Goal: Task Accomplishment & Management: Complete application form

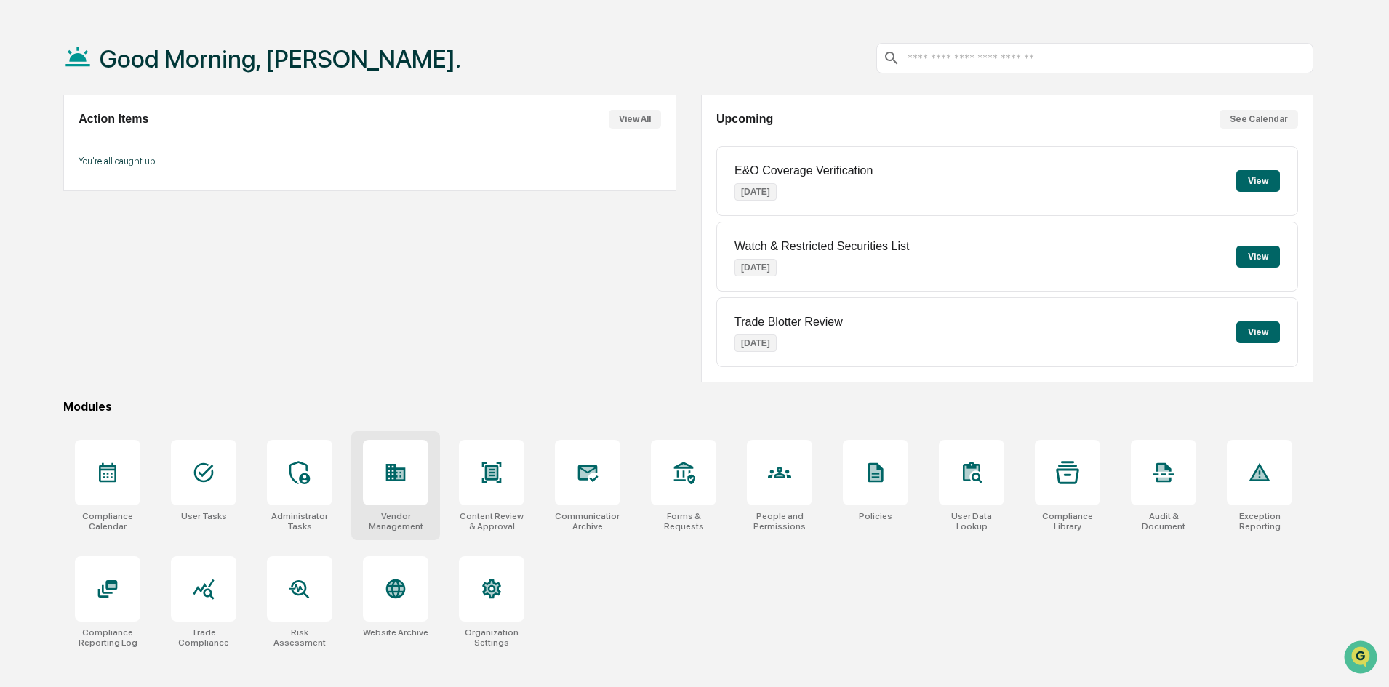
scroll to position [69, 0]
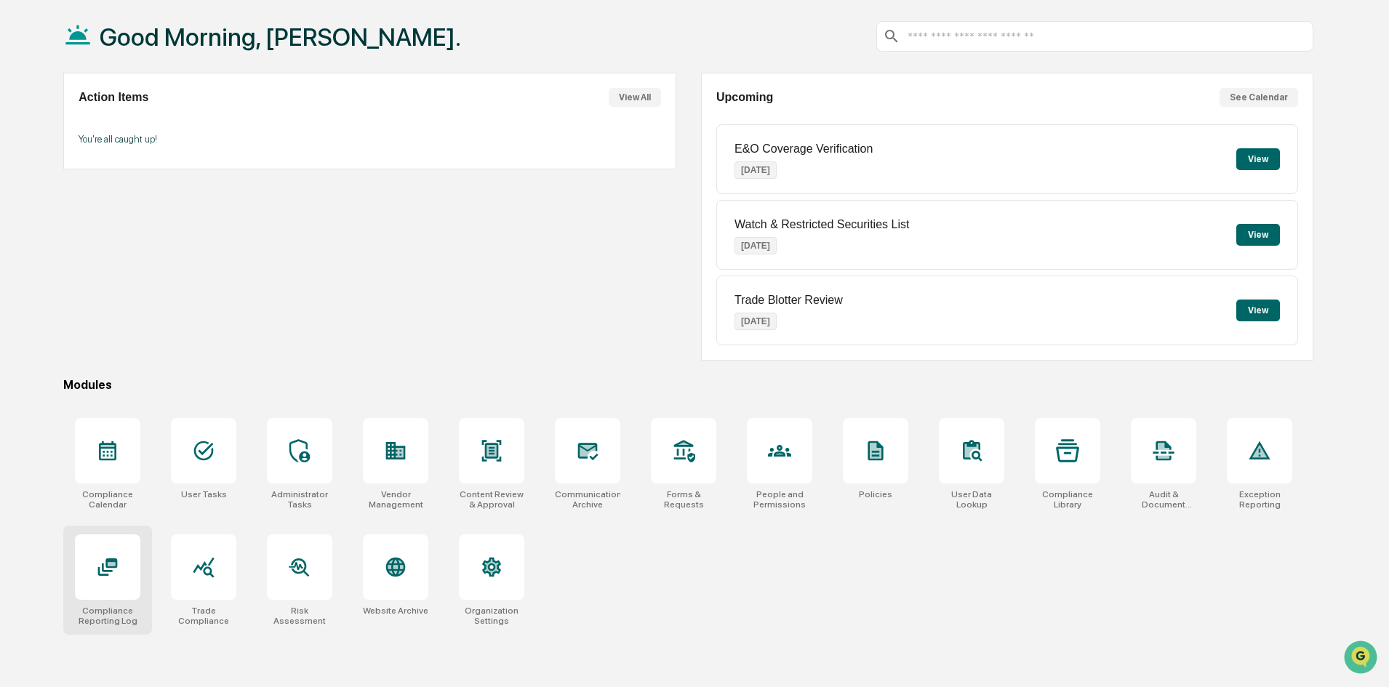
click at [123, 585] on div at bounding box center [107, 567] width 65 height 65
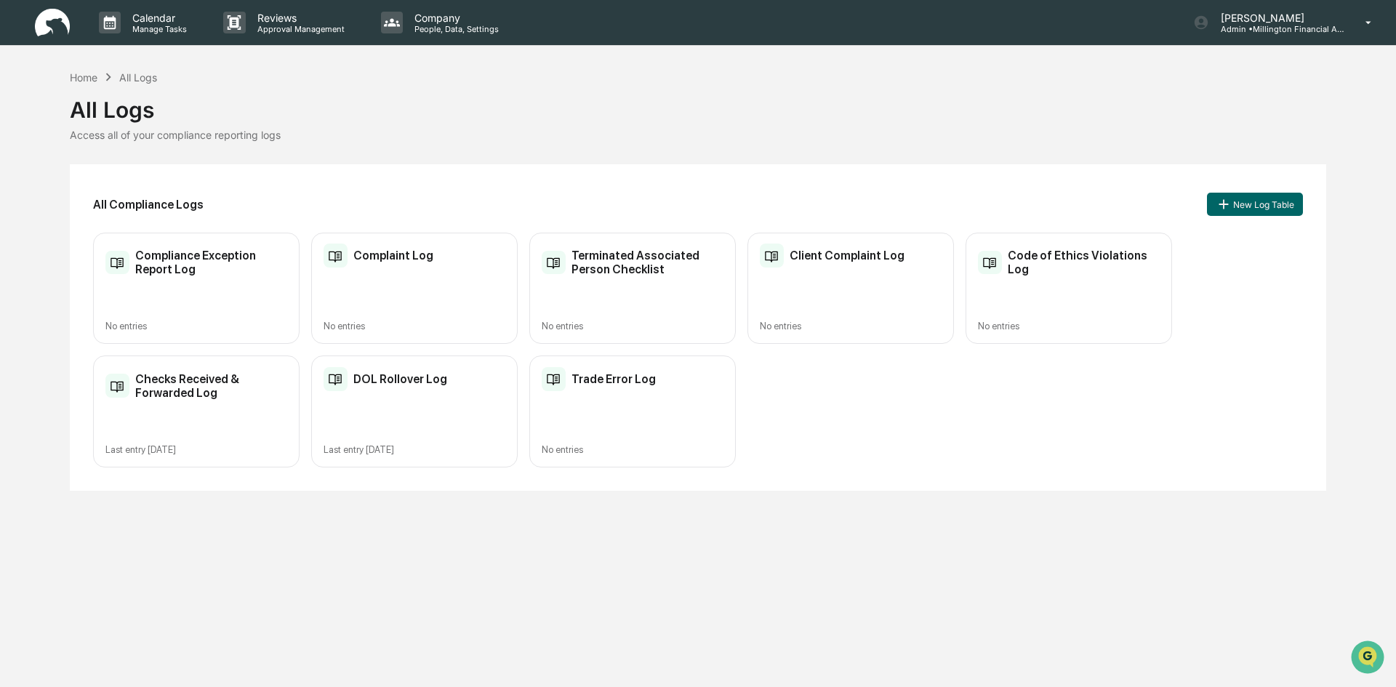
click at [473, 402] on div "DOL Rollover Log Last entry [DATE]" at bounding box center [414, 412] width 207 height 112
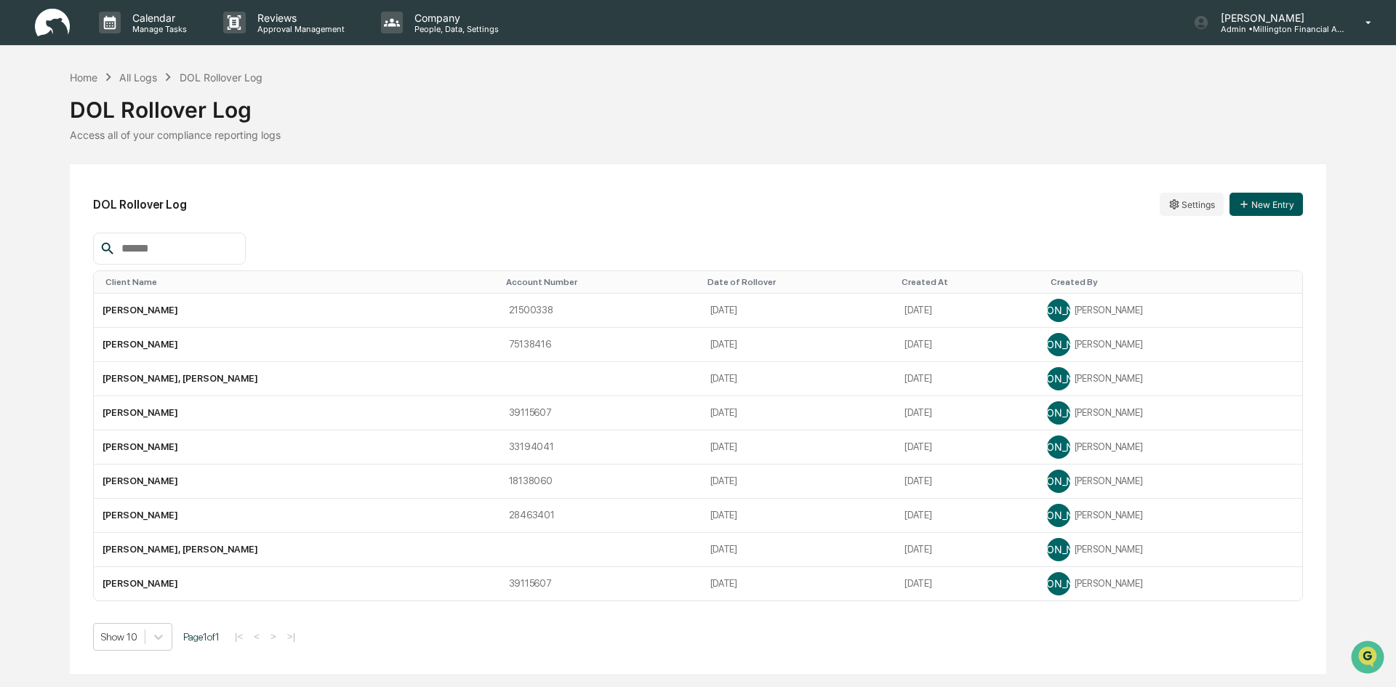
click at [1284, 207] on button "New Entry" at bounding box center [1266, 204] width 73 height 23
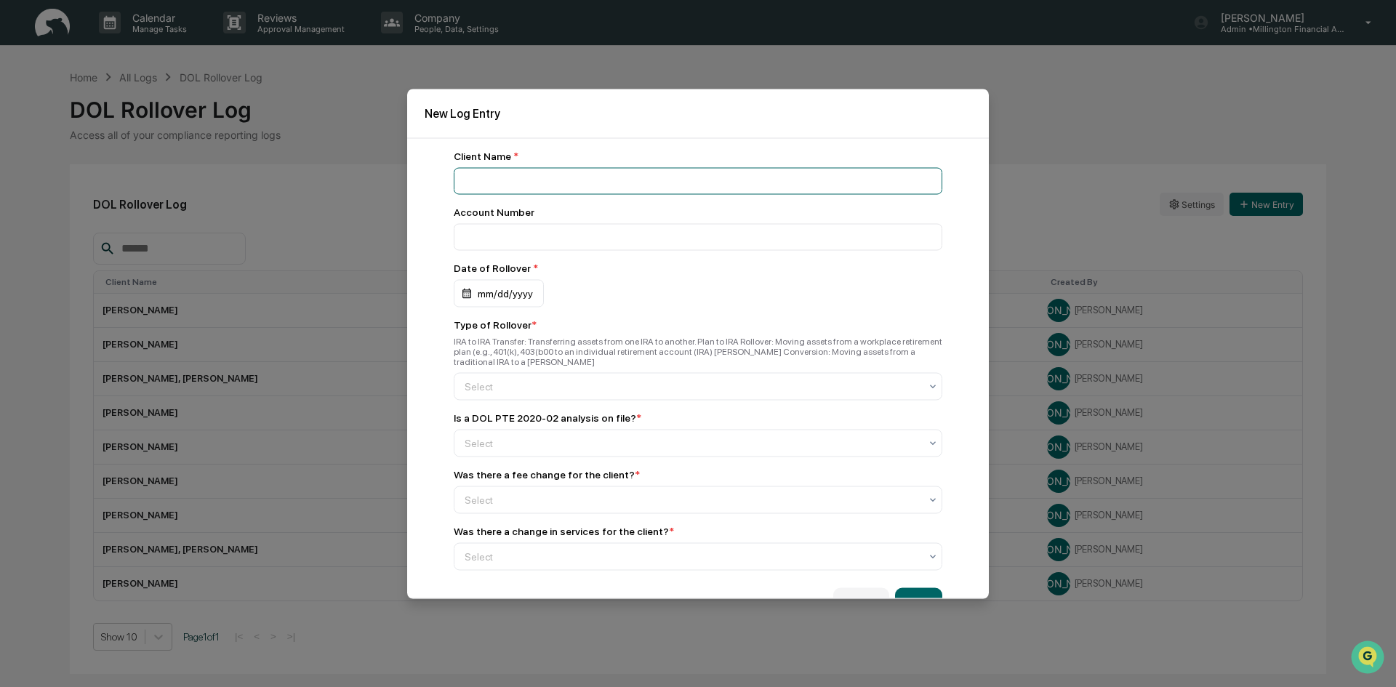
click at [681, 185] on input at bounding box center [698, 180] width 489 height 27
click at [587, 177] on input "*********" at bounding box center [698, 180] width 489 height 27
type input "**********"
click at [569, 231] on input "number" at bounding box center [698, 236] width 489 height 27
click at [559, 233] on input "number" at bounding box center [698, 236] width 489 height 27
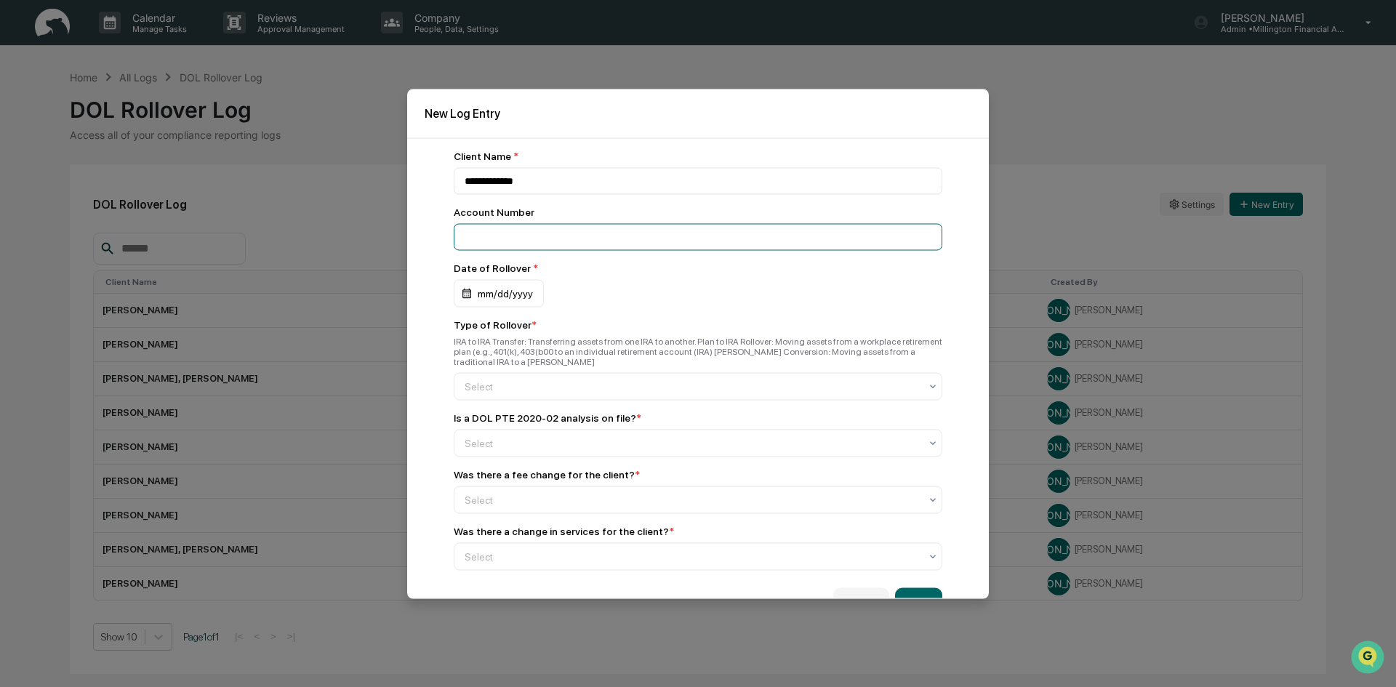
click at [475, 236] on input "number" at bounding box center [698, 236] width 489 height 27
drag, startPoint x: 475, startPoint y: 236, endPoint x: 468, endPoint y: 239, distance: 8.1
click at [468, 239] on input "number" at bounding box center [698, 236] width 489 height 27
click at [716, 239] on input "number" at bounding box center [698, 236] width 489 height 27
click at [513, 242] on input "number" at bounding box center [698, 236] width 489 height 27
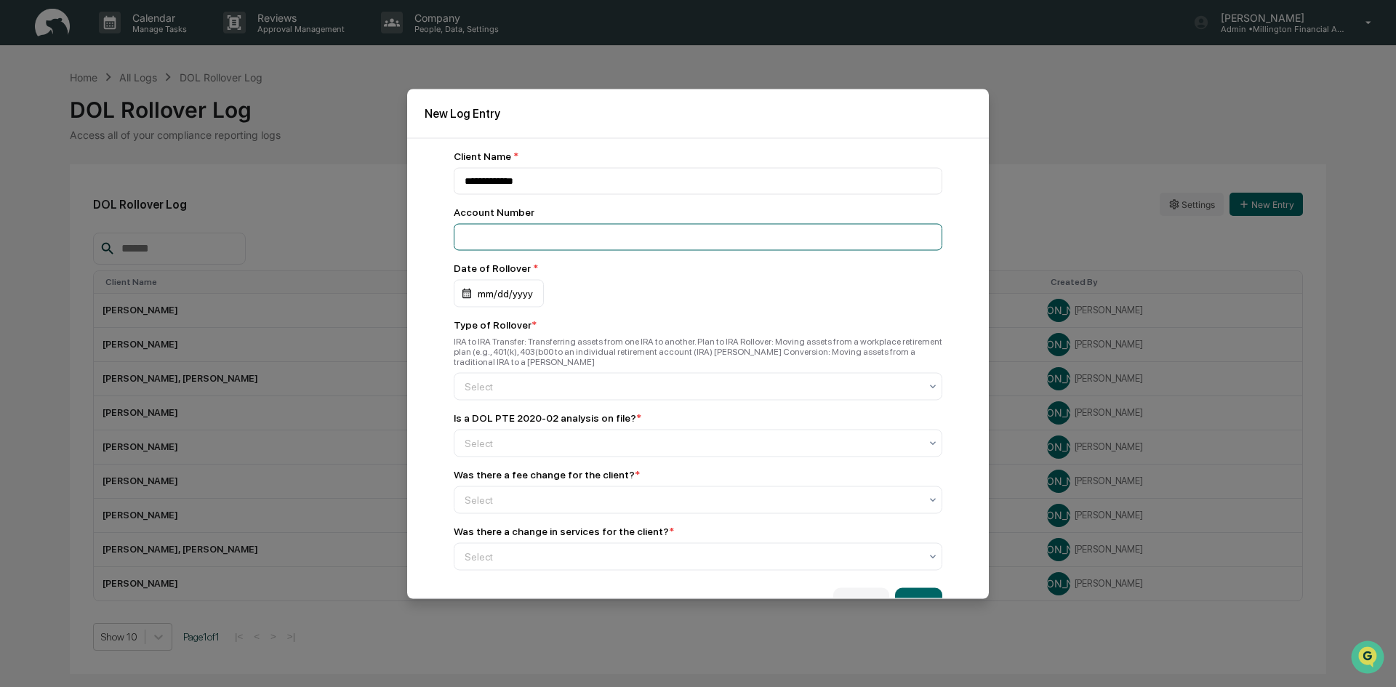
type input "****"
click at [729, 273] on div "Date of Rollover *" at bounding box center [698, 268] width 489 height 12
click at [592, 245] on input "number" at bounding box center [698, 236] width 489 height 27
type input "********"
click at [516, 289] on div "mm/dd/yyyy" at bounding box center [499, 293] width 90 height 28
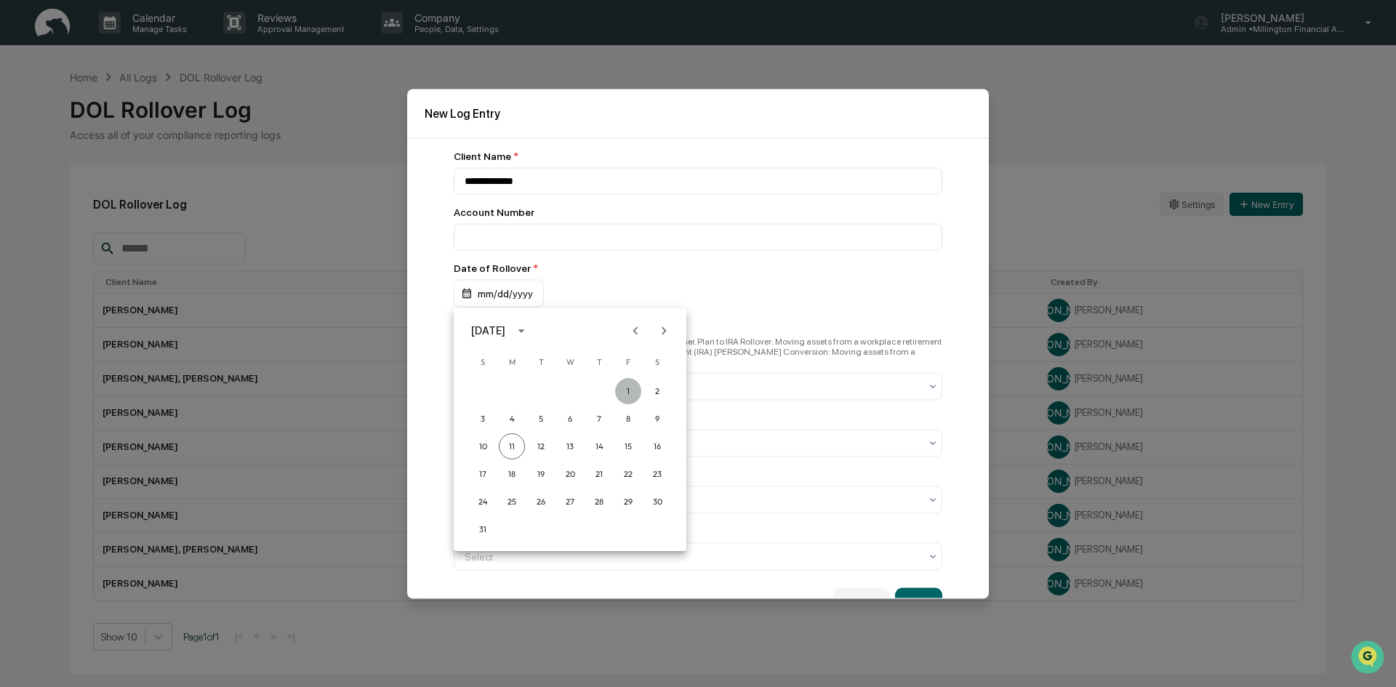
click at [627, 395] on button "1" at bounding box center [628, 391] width 26 height 26
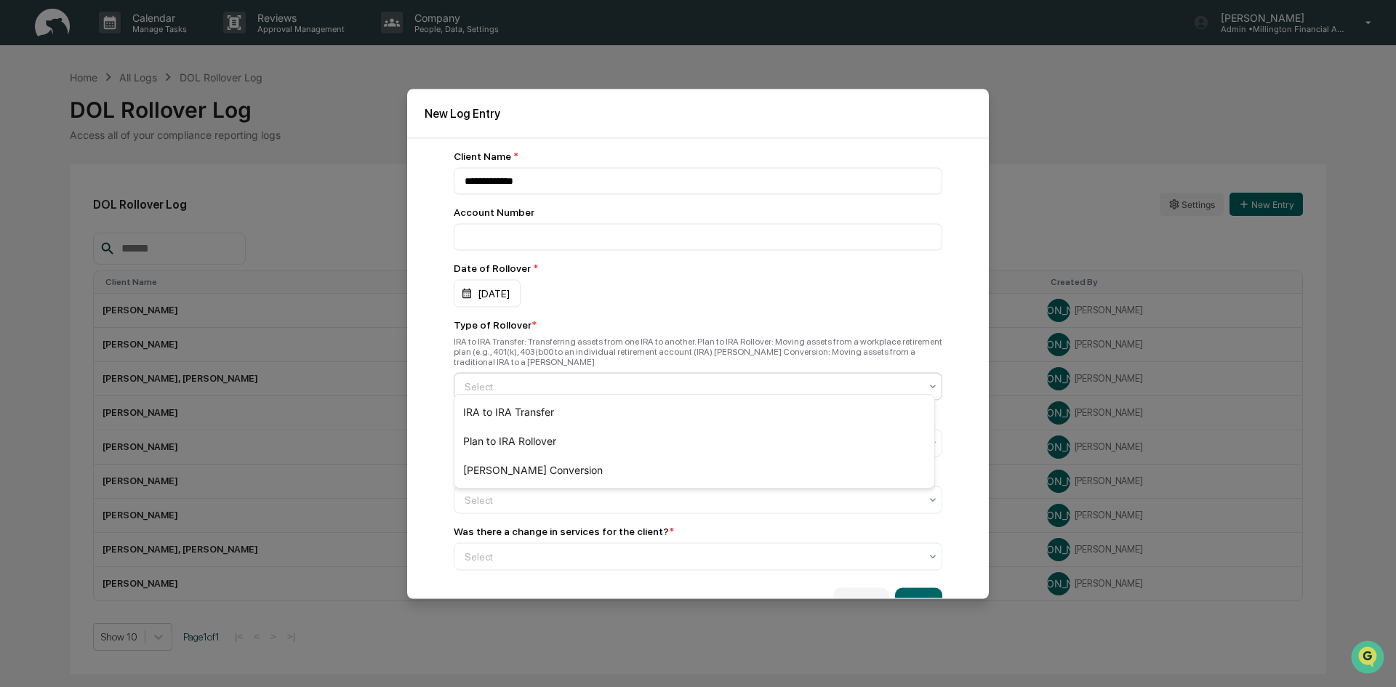
click at [535, 379] on div at bounding box center [692, 386] width 455 height 15
click at [520, 439] on div "Plan to IRA Rollover" at bounding box center [695, 441] width 480 height 29
click at [520, 439] on div at bounding box center [692, 443] width 455 height 15
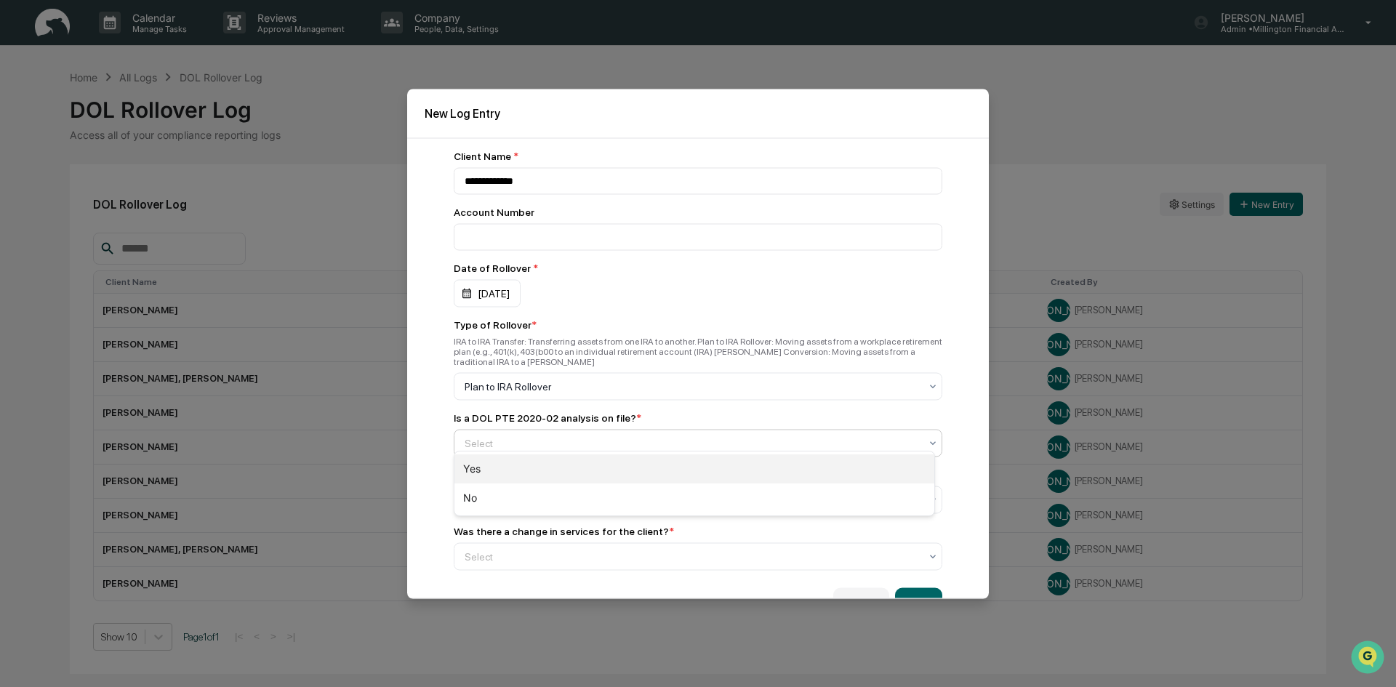
click at [517, 465] on div "Yes" at bounding box center [695, 469] width 480 height 29
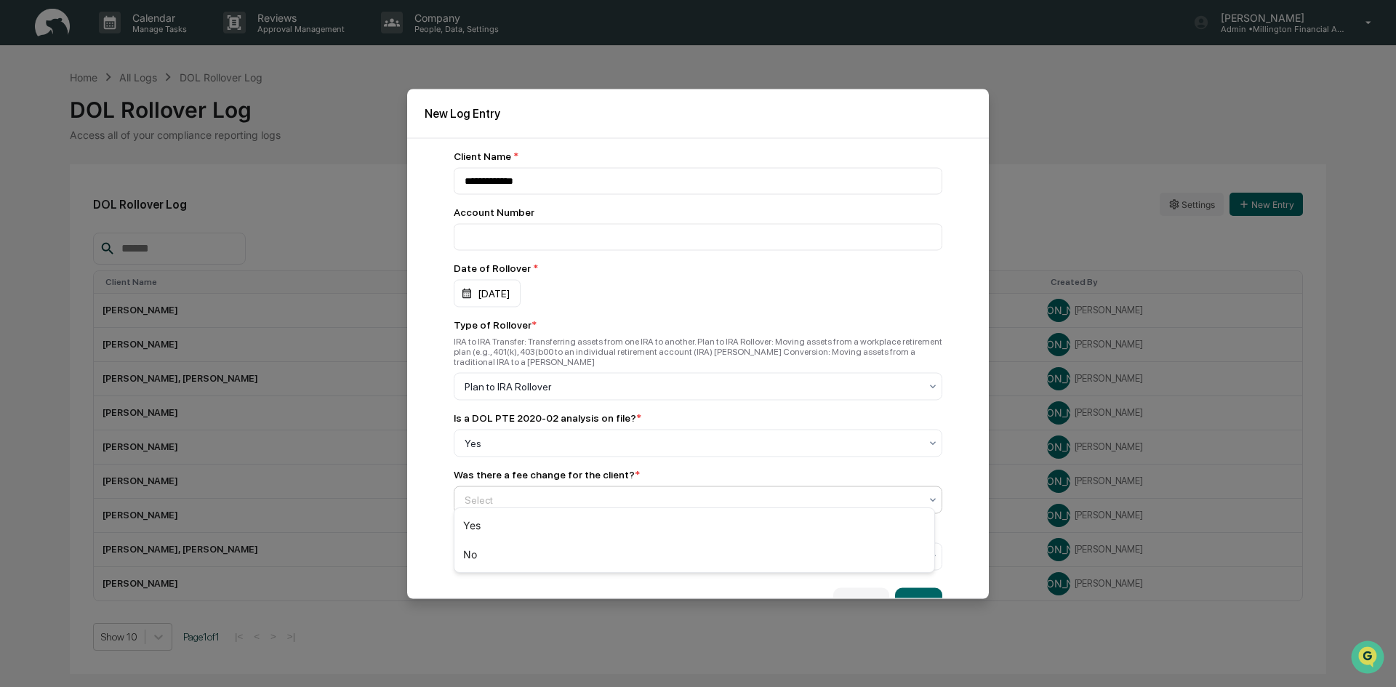
click at [516, 492] on div at bounding box center [692, 499] width 455 height 15
click at [490, 557] on div "No" at bounding box center [695, 554] width 480 height 29
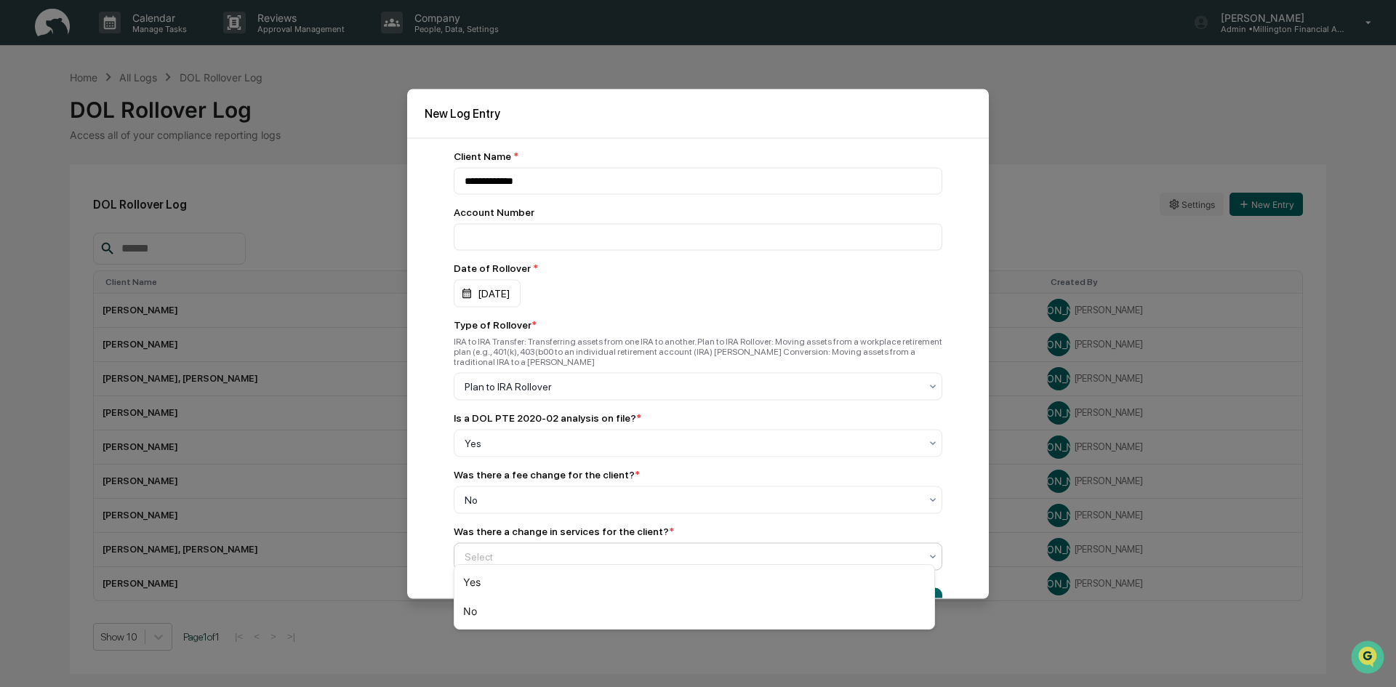
click at [489, 549] on div at bounding box center [692, 556] width 455 height 15
click at [480, 609] on div "No" at bounding box center [695, 611] width 480 height 29
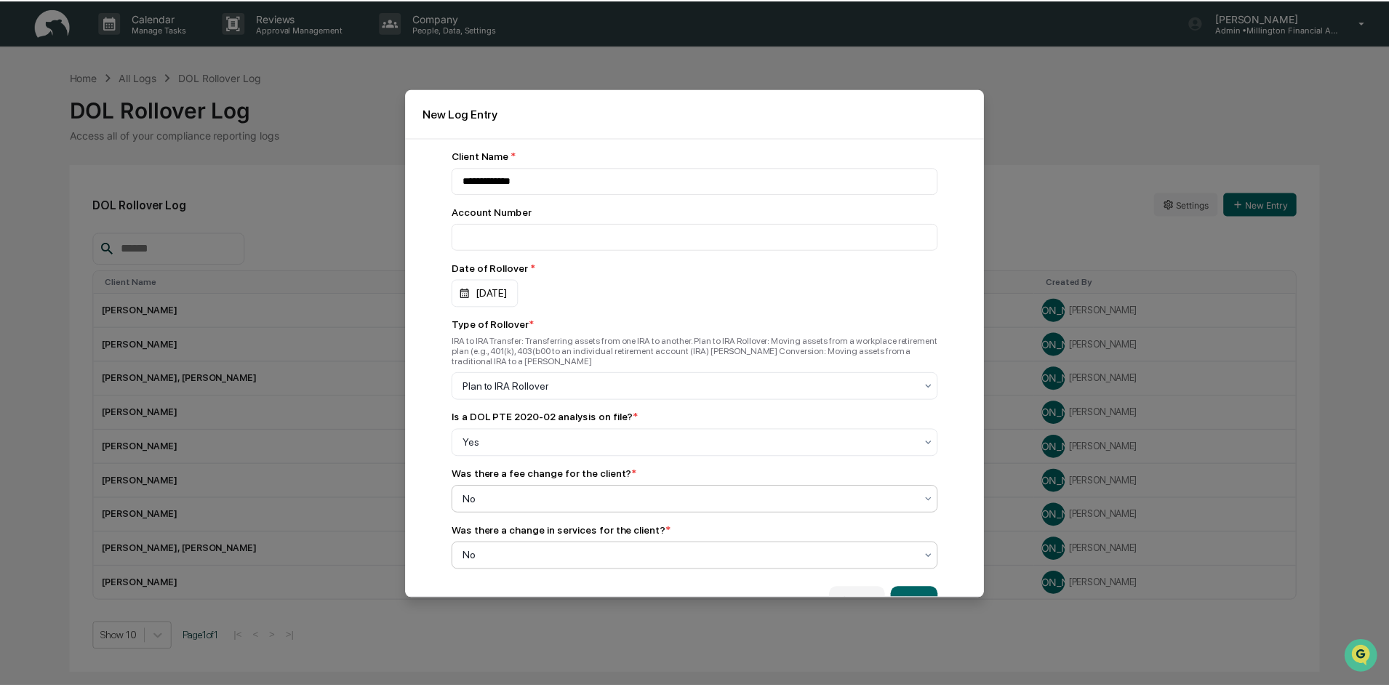
scroll to position [22, 0]
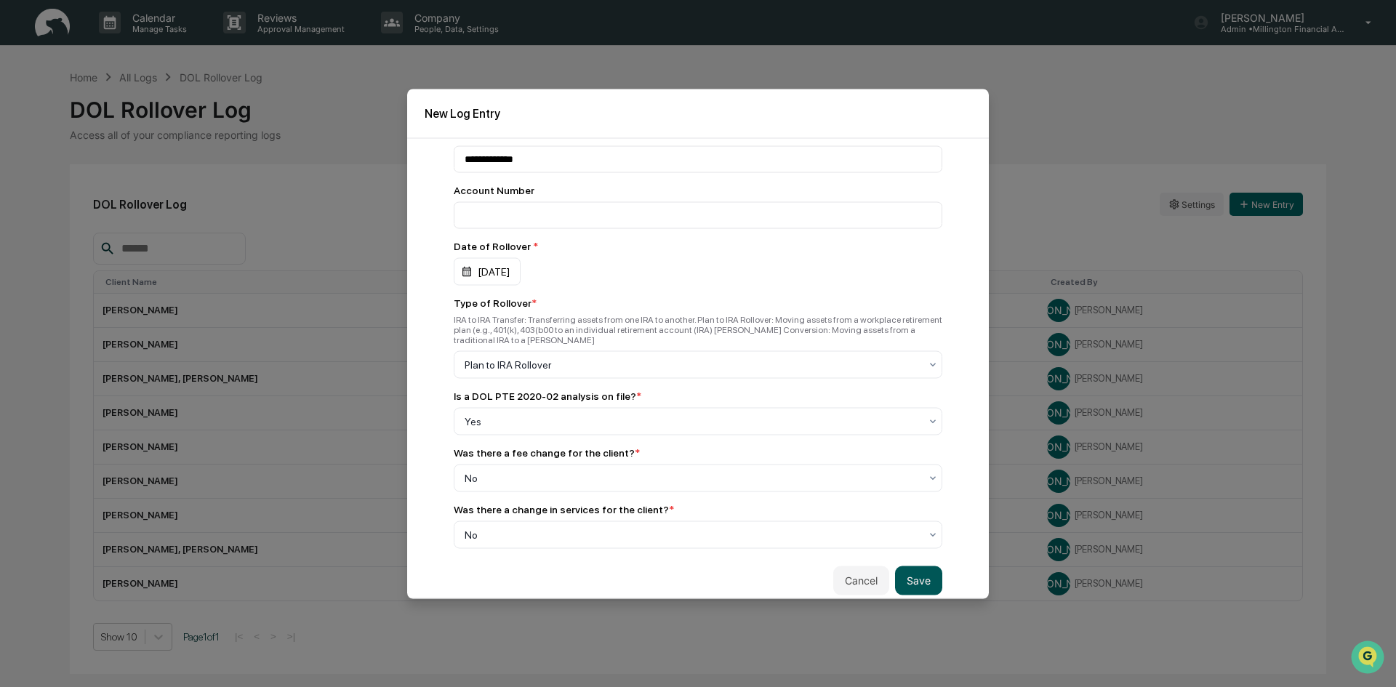
click at [913, 566] on button "Save" at bounding box center [918, 580] width 47 height 29
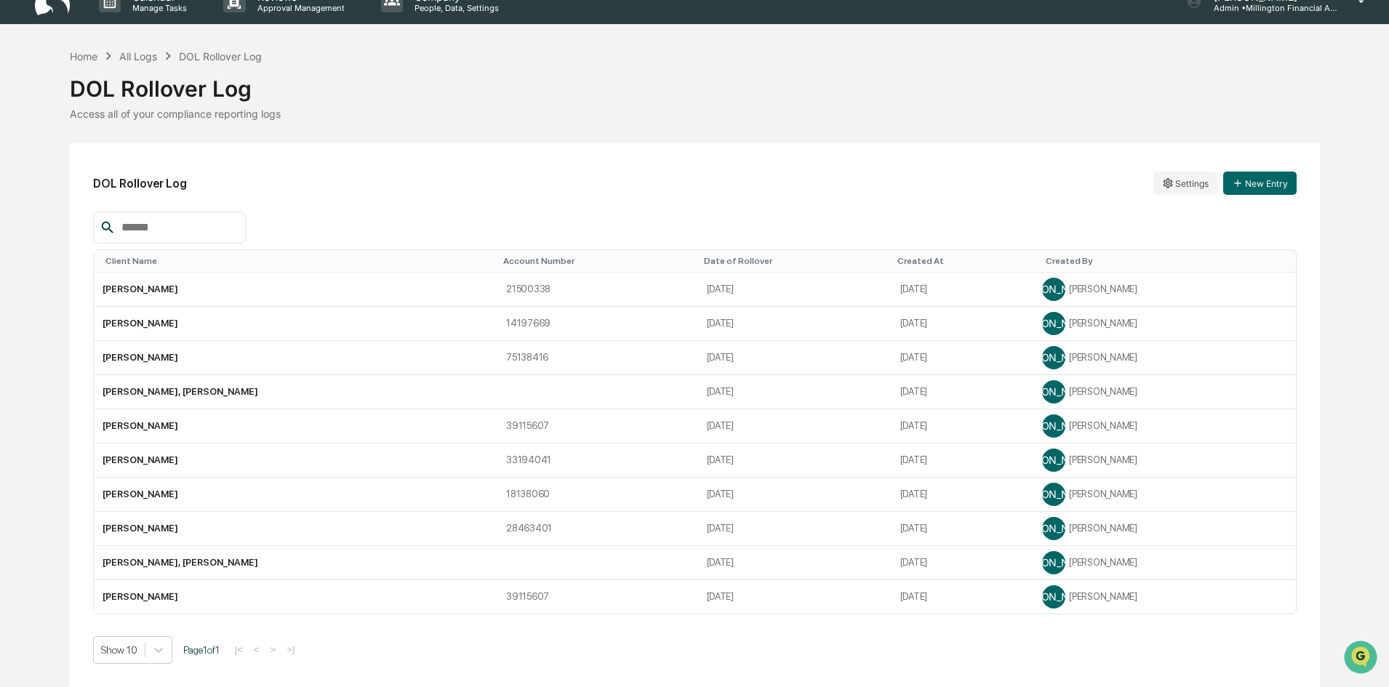
scroll to position [0, 0]
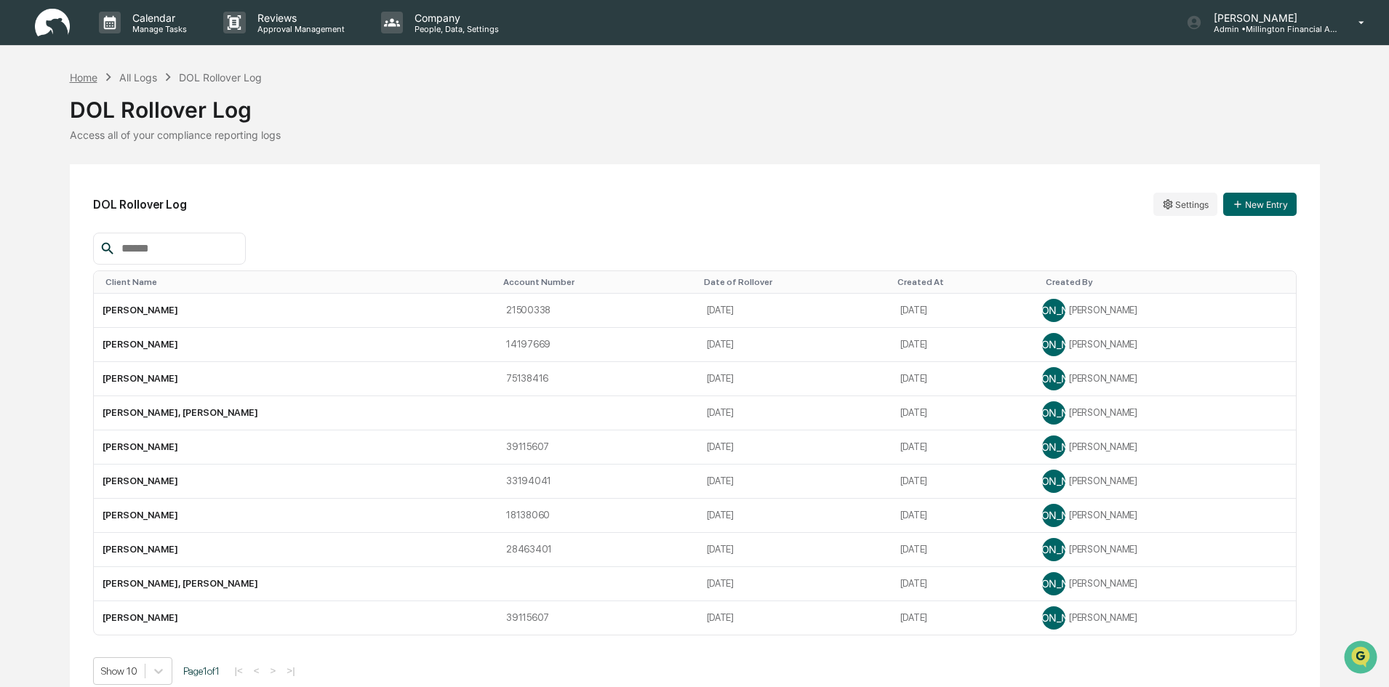
click at [81, 80] on div "Home" at bounding box center [84, 77] width 28 height 12
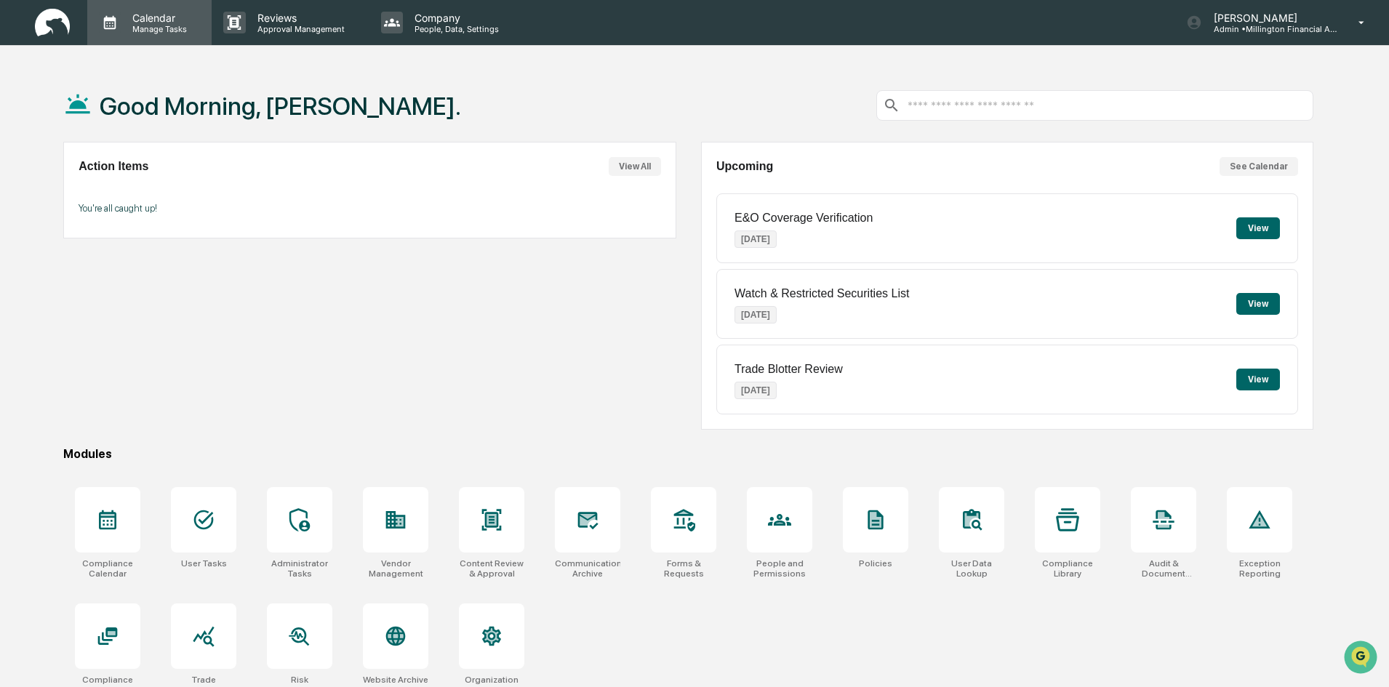
click at [151, 15] on p "Calendar" at bounding box center [157, 18] width 73 height 12
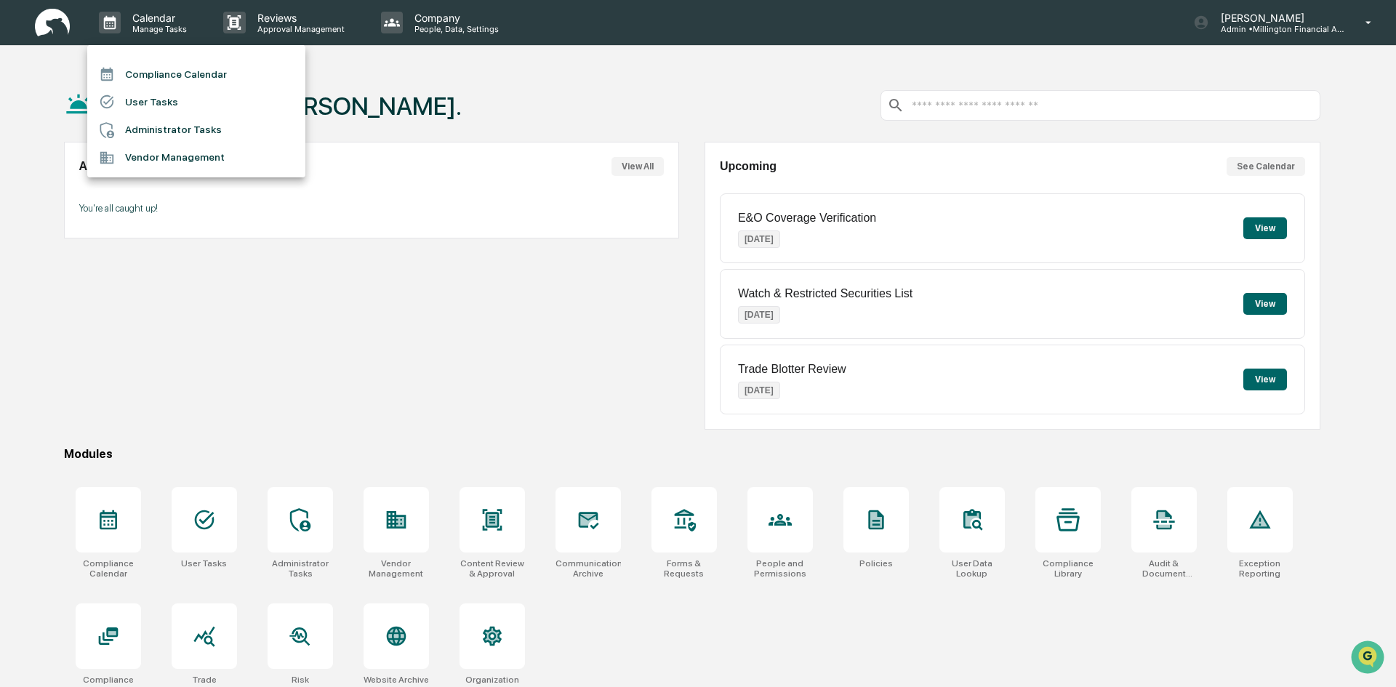
click at [117, 123] on icon at bounding box center [109, 130] width 20 height 16
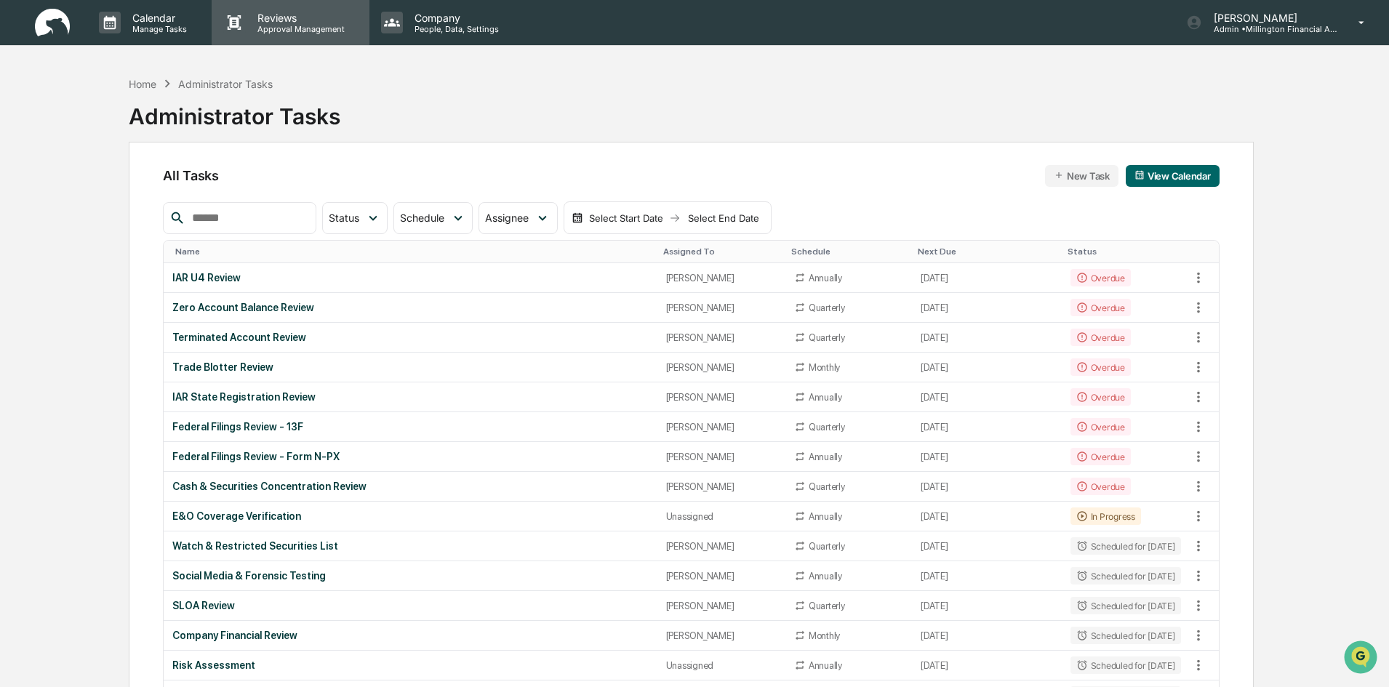
click at [284, 22] on p "Reviews" at bounding box center [299, 18] width 106 height 12
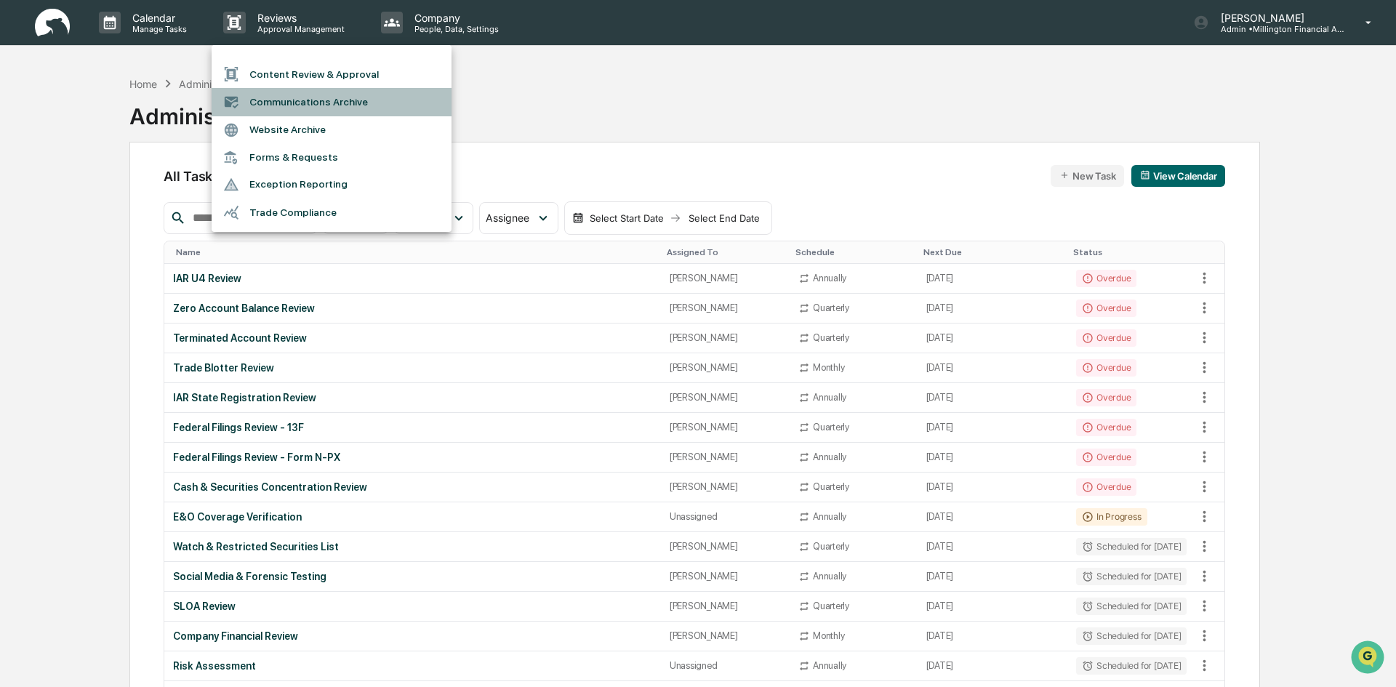
click at [287, 100] on li "Communications Archive" at bounding box center [332, 102] width 240 height 28
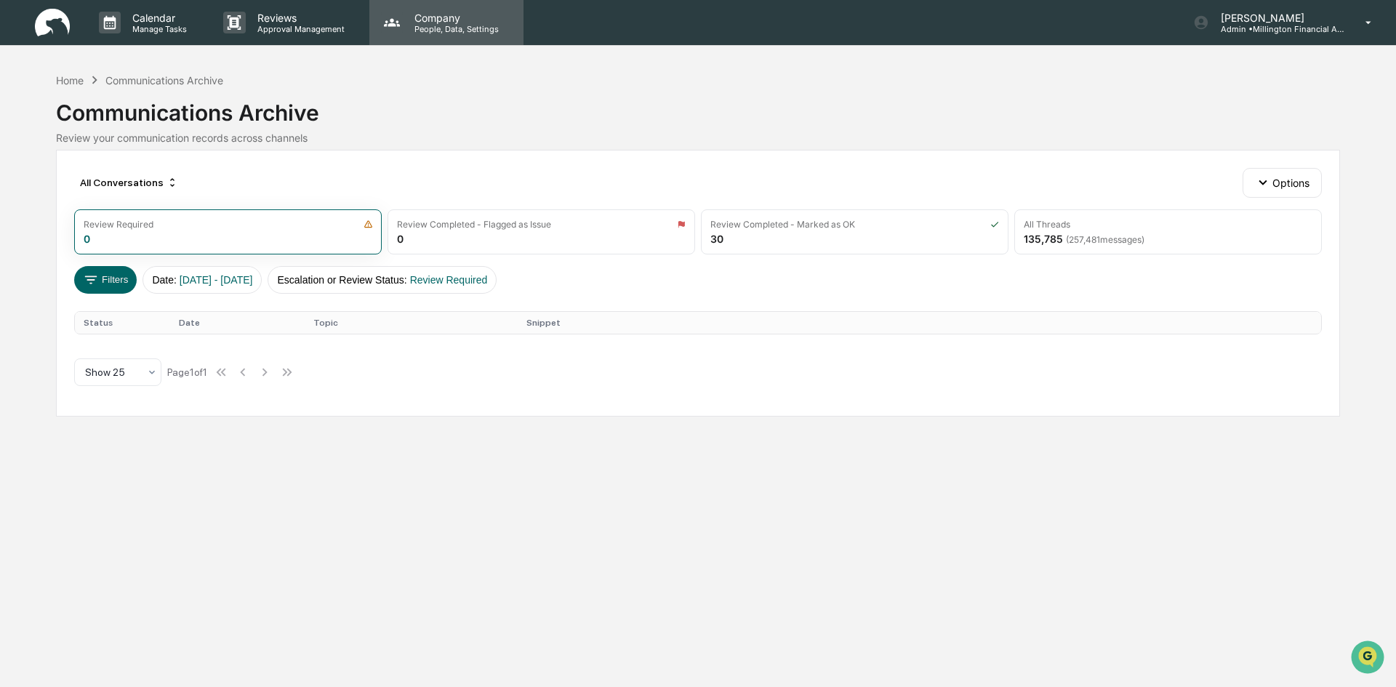
click at [447, 22] on p "Company" at bounding box center [454, 18] width 103 height 12
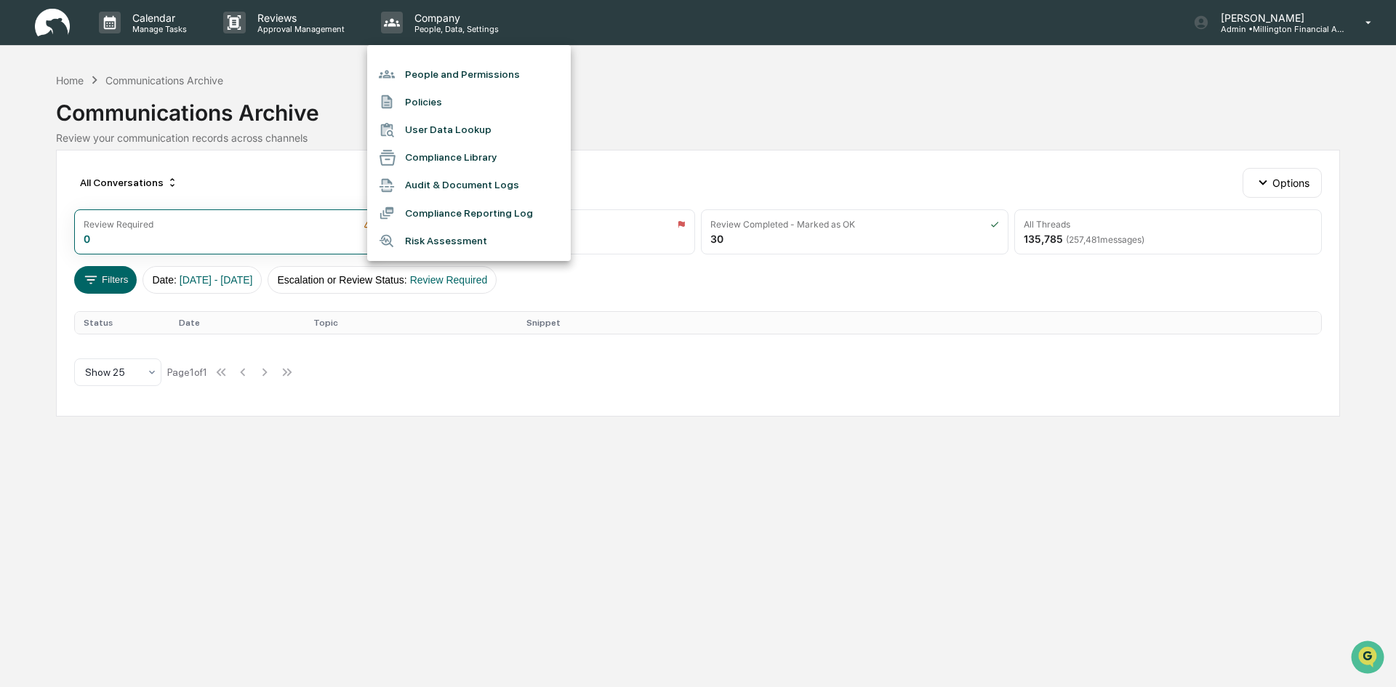
click at [317, 28] on div at bounding box center [698, 343] width 1396 height 687
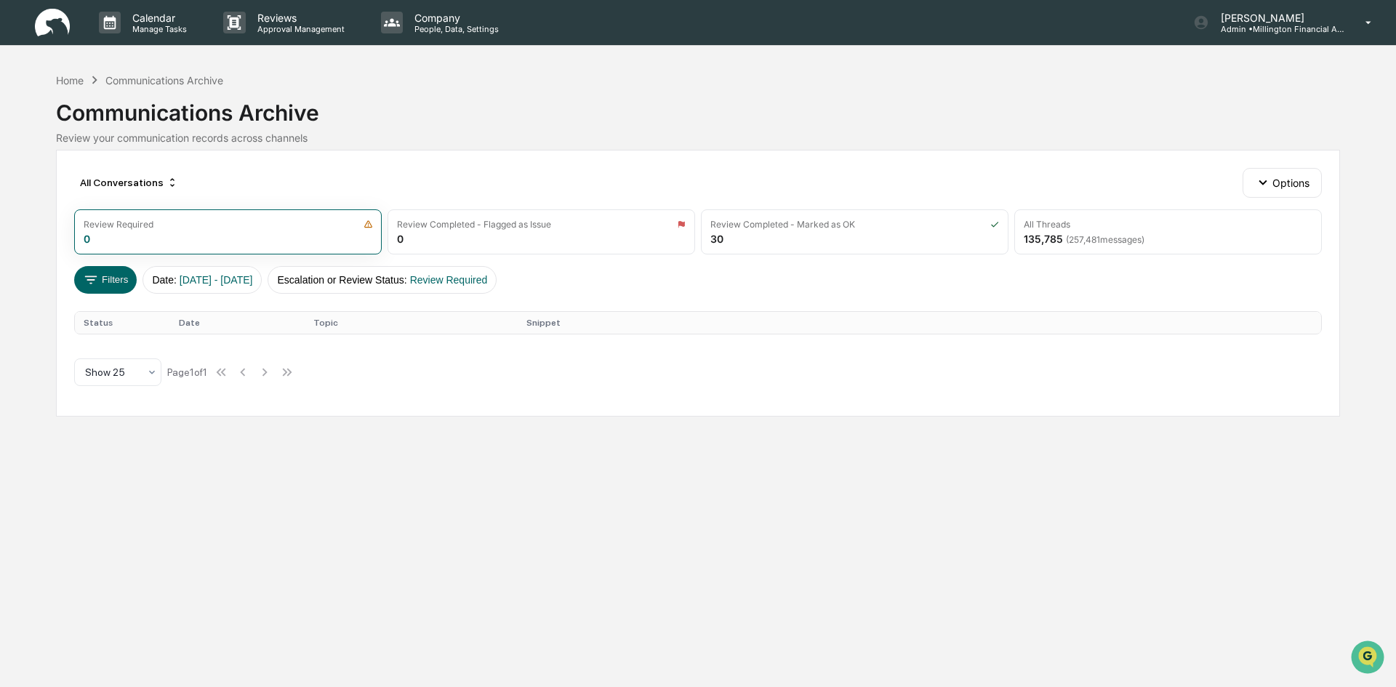
click at [156, 29] on p "Manage Tasks" at bounding box center [157, 29] width 73 height 10
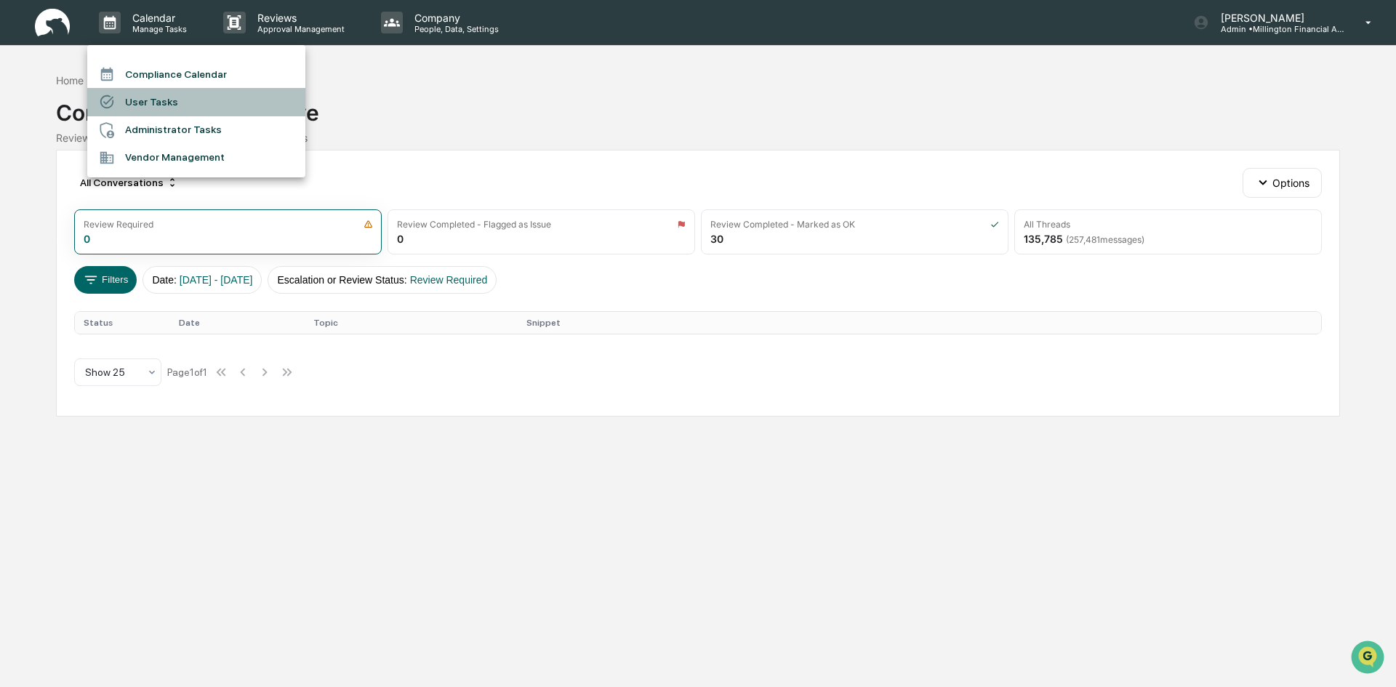
click at [142, 92] on li "User Tasks" at bounding box center [196, 102] width 218 height 28
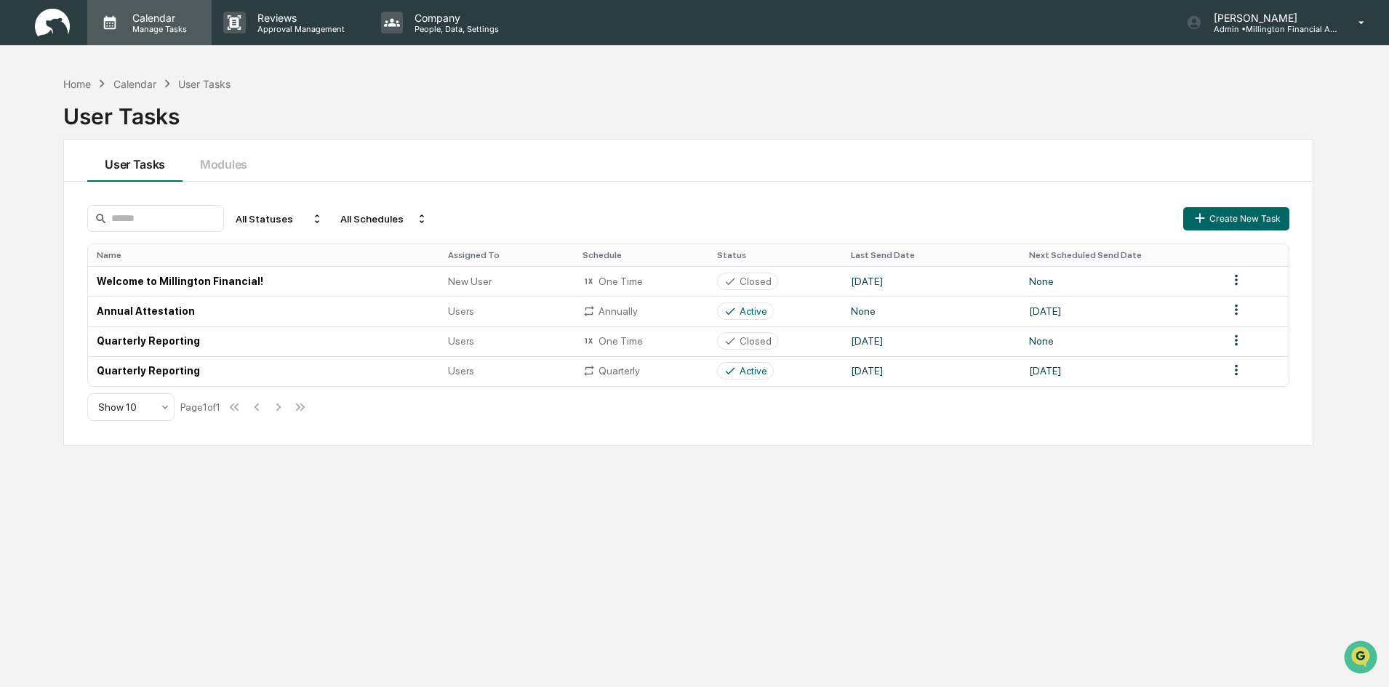
click at [185, 28] on p "Manage Tasks" at bounding box center [157, 29] width 73 height 10
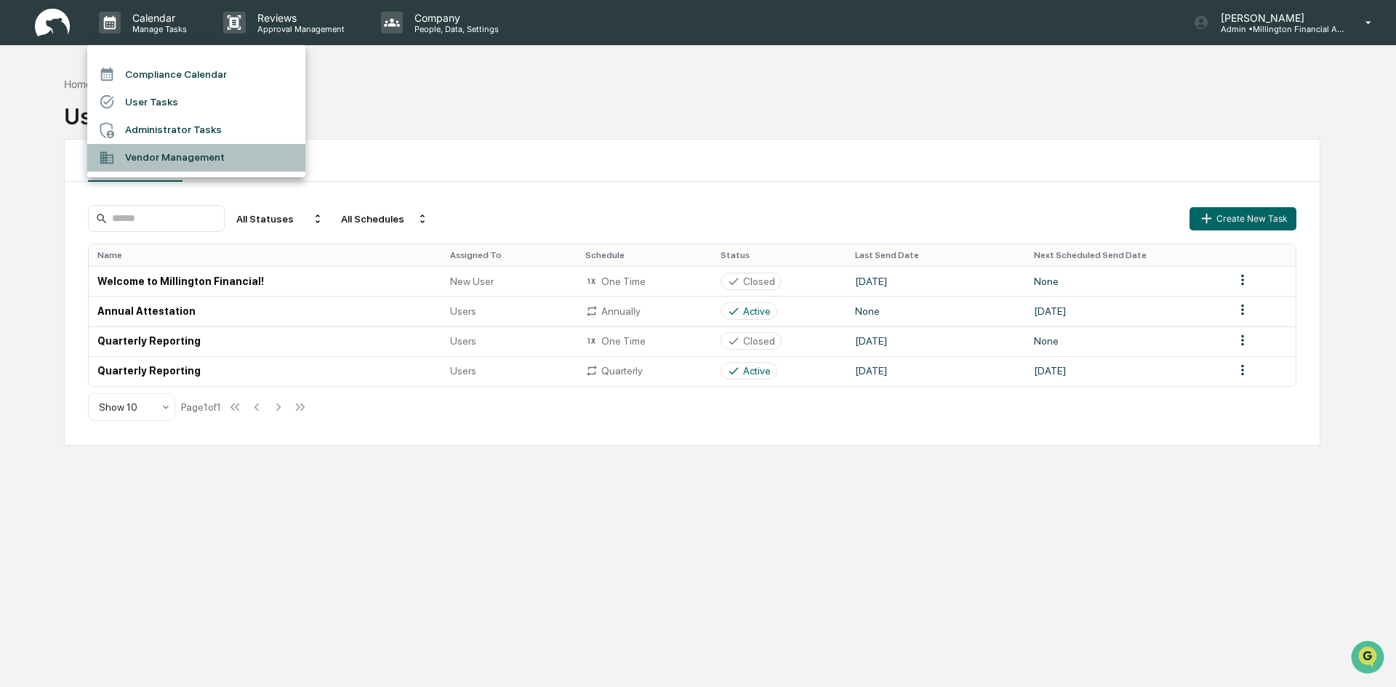
click at [149, 159] on li "Vendor Management" at bounding box center [196, 158] width 218 height 28
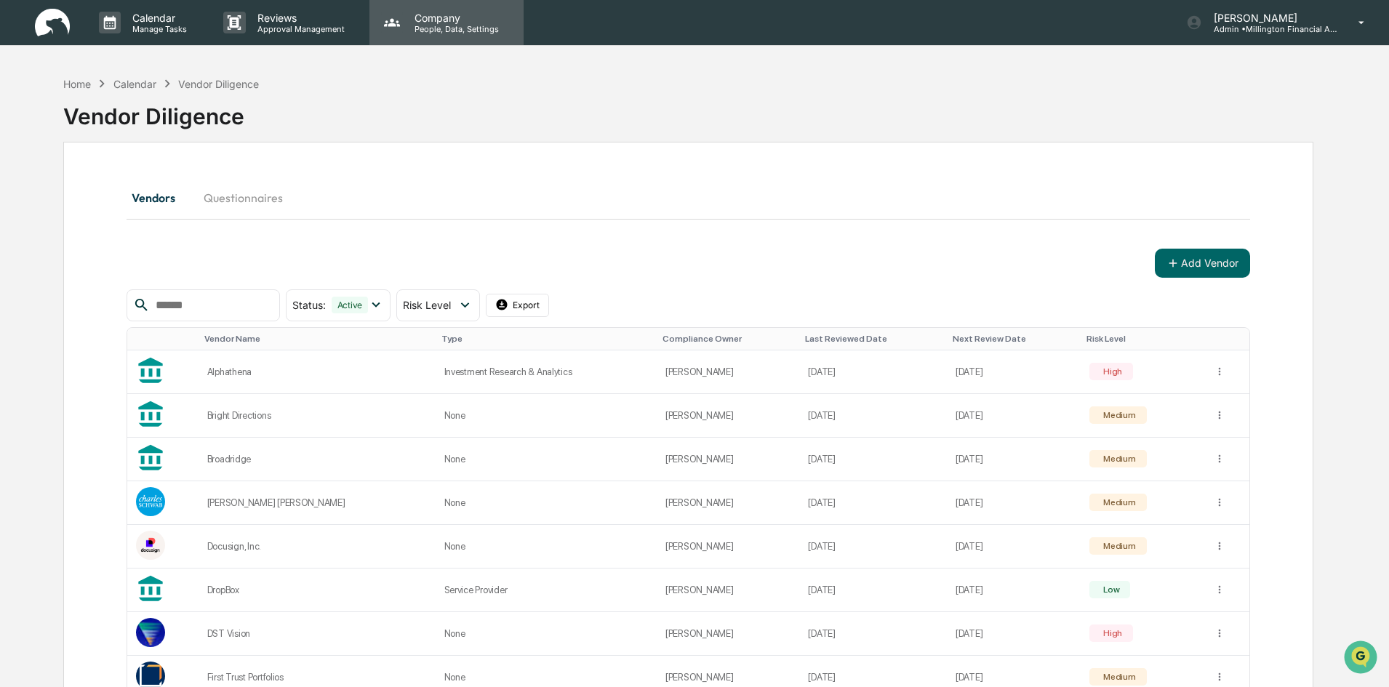
click at [420, 16] on p "Company" at bounding box center [454, 18] width 103 height 12
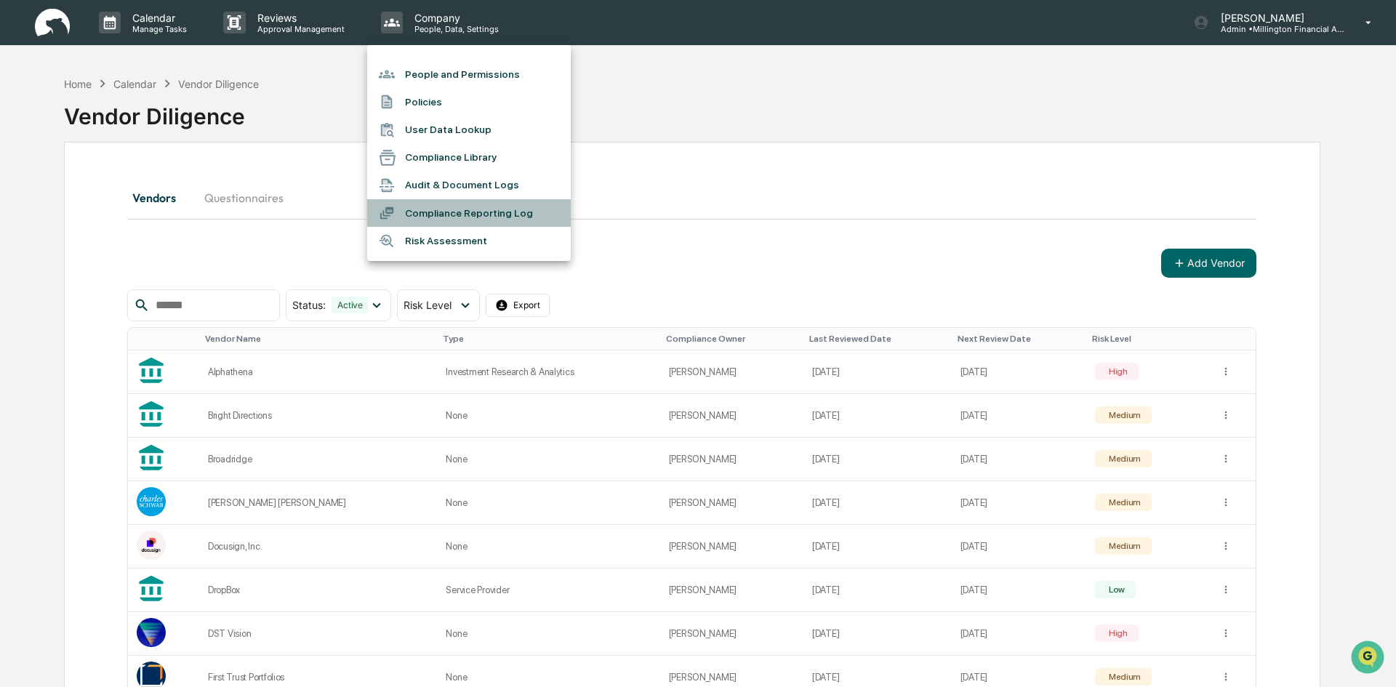
click at [493, 218] on li "Compliance Reporting Log" at bounding box center [469, 213] width 204 height 28
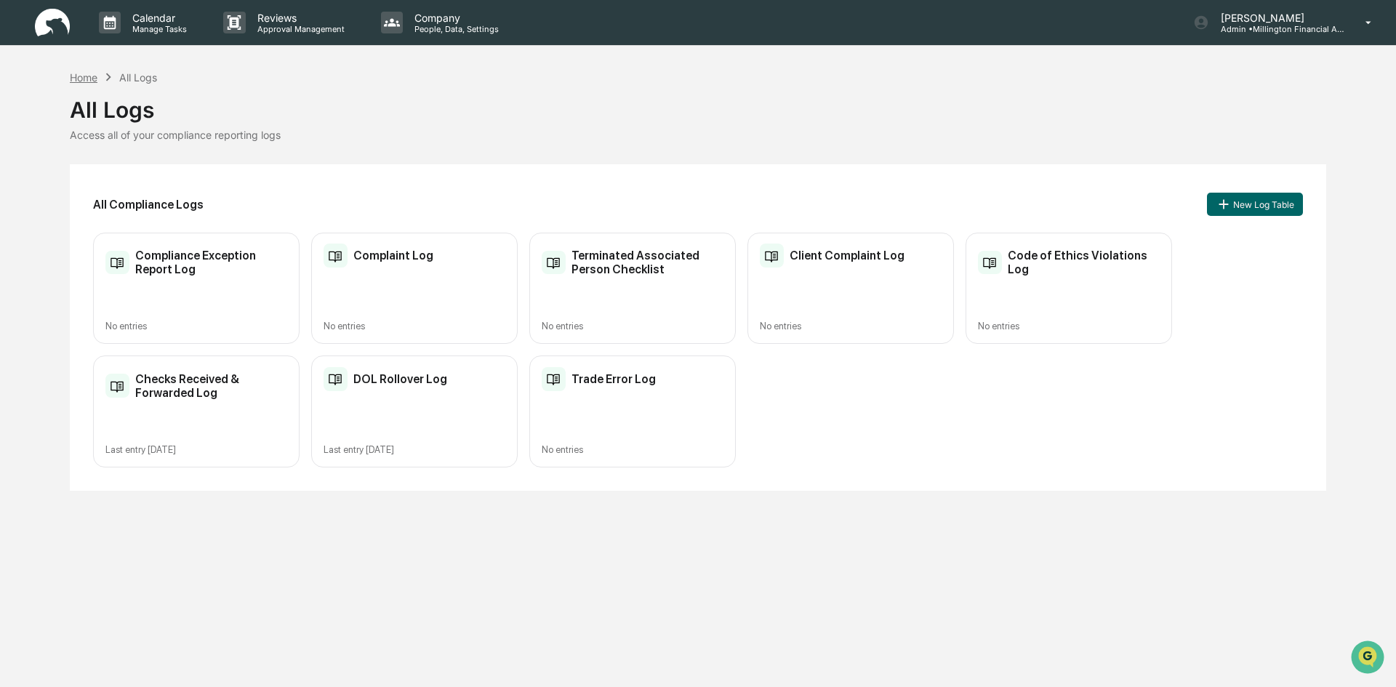
click at [77, 80] on div "Home" at bounding box center [84, 77] width 28 height 12
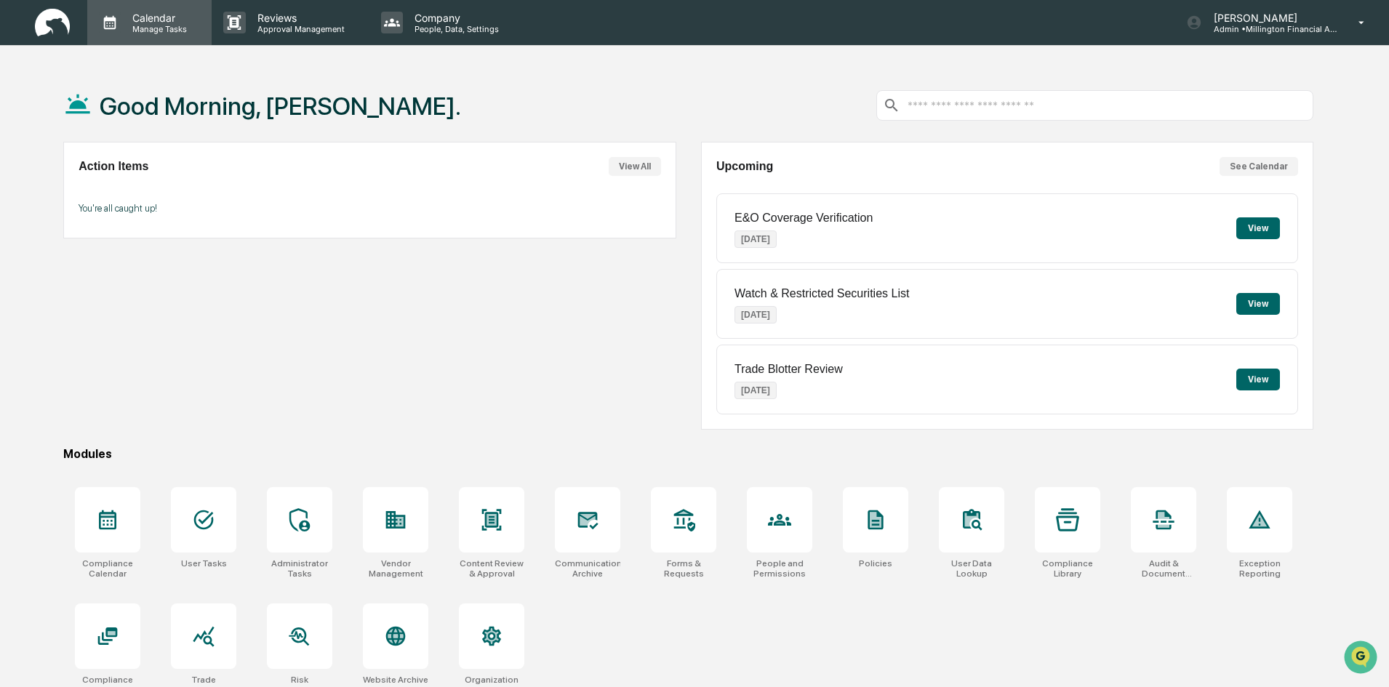
click at [144, 31] on p "Manage Tasks" at bounding box center [157, 29] width 73 height 10
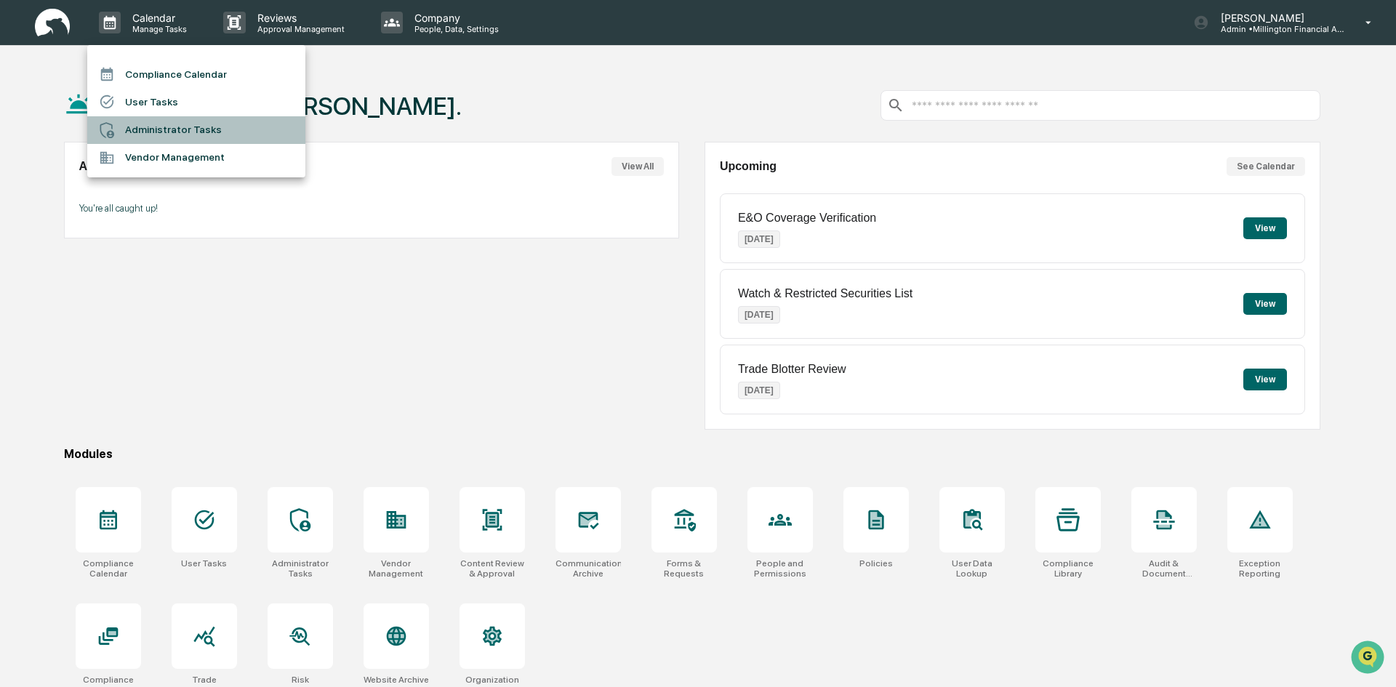
click at [162, 137] on li "Administrator Tasks" at bounding box center [196, 130] width 218 height 28
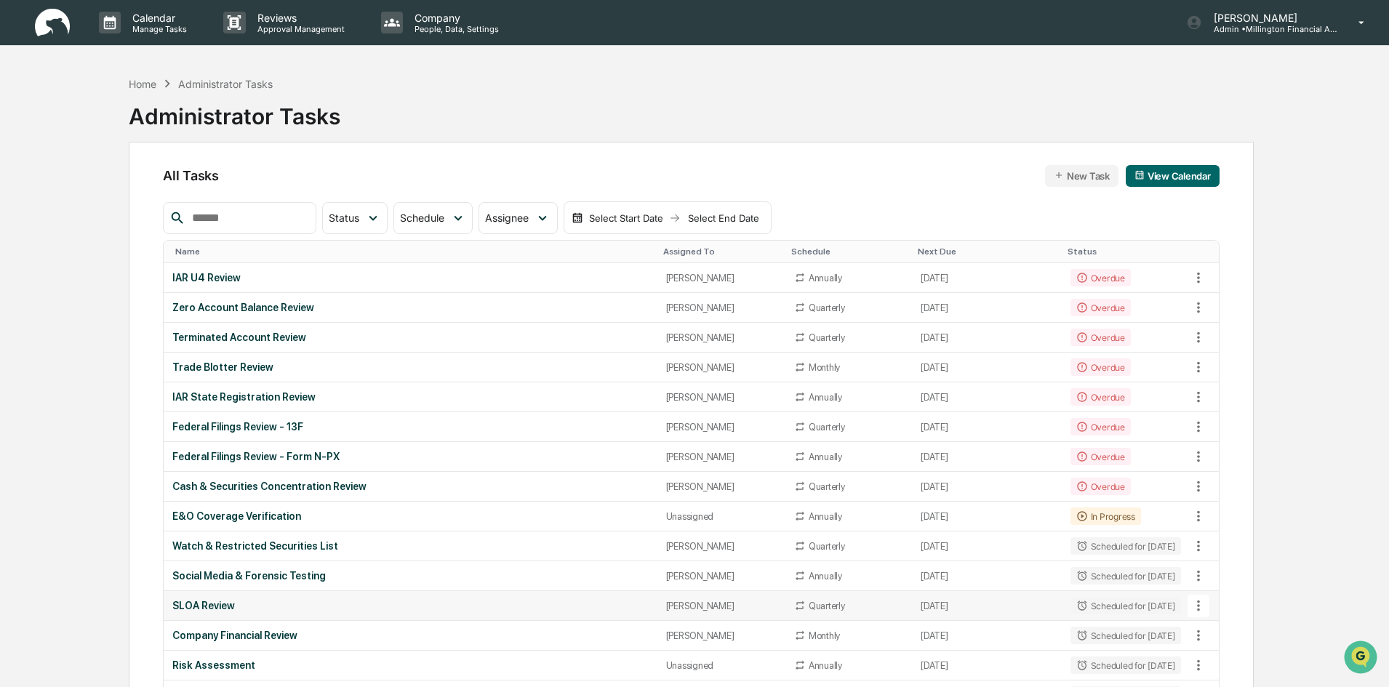
scroll to position [73, 0]
